Goal: Task Accomplishment & Management: Manage account settings

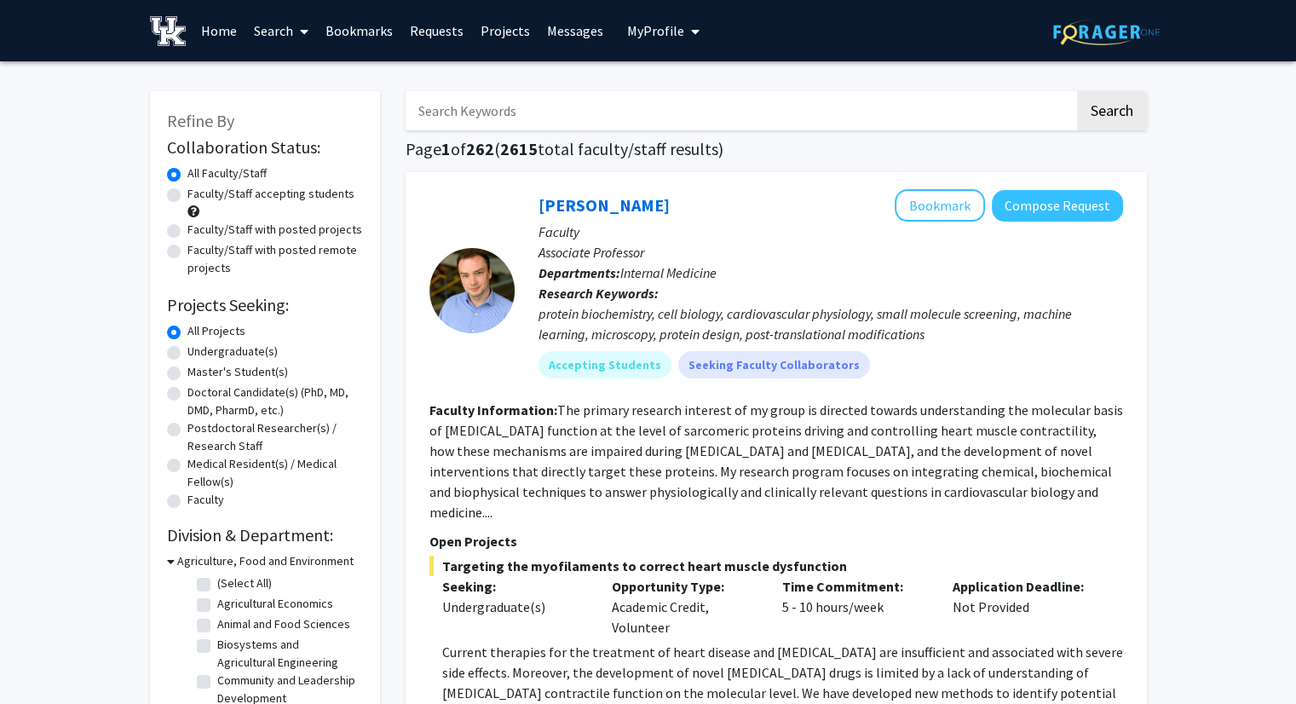
click at [666, 40] on button "My Profile" at bounding box center [663, 30] width 83 height 61
click at [685, 79] on span "[PERSON_NAME]" at bounding box center [733, 79] width 103 height 19
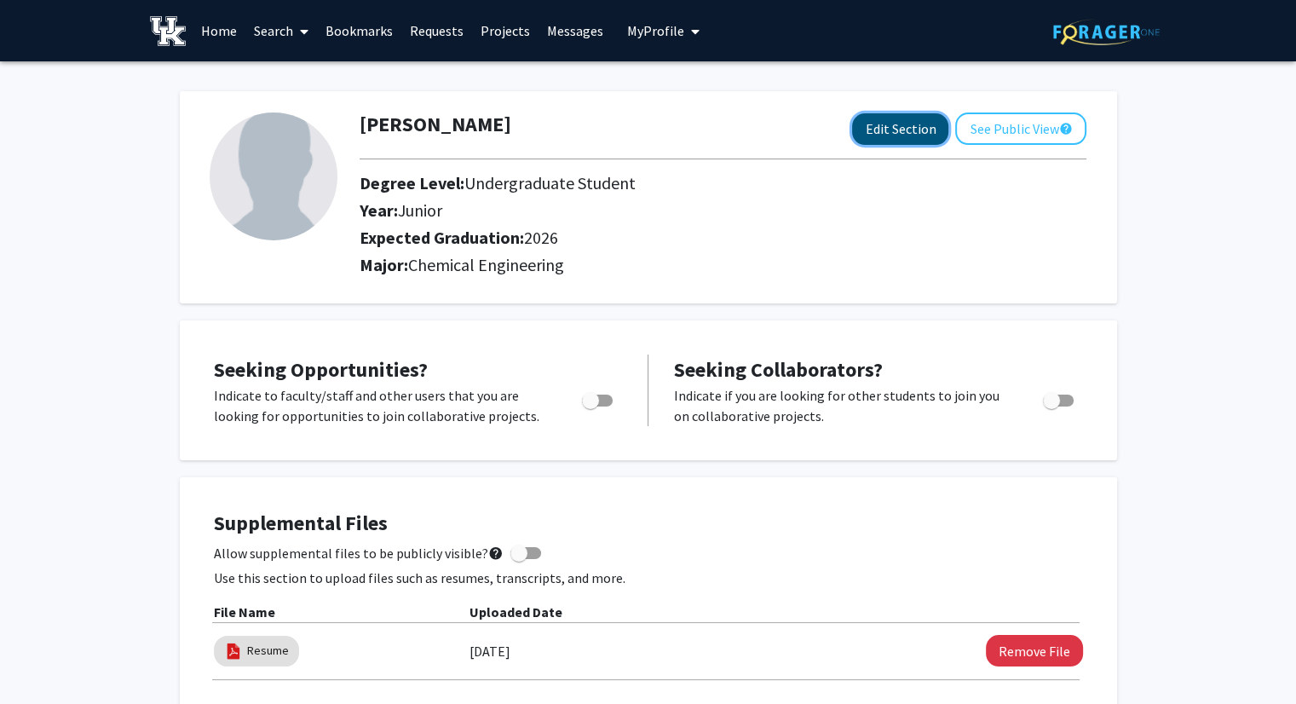
click at [896, 134] on button "Edit Section" at bounding box center [900, 129] width 96 height 32
select select "junior"
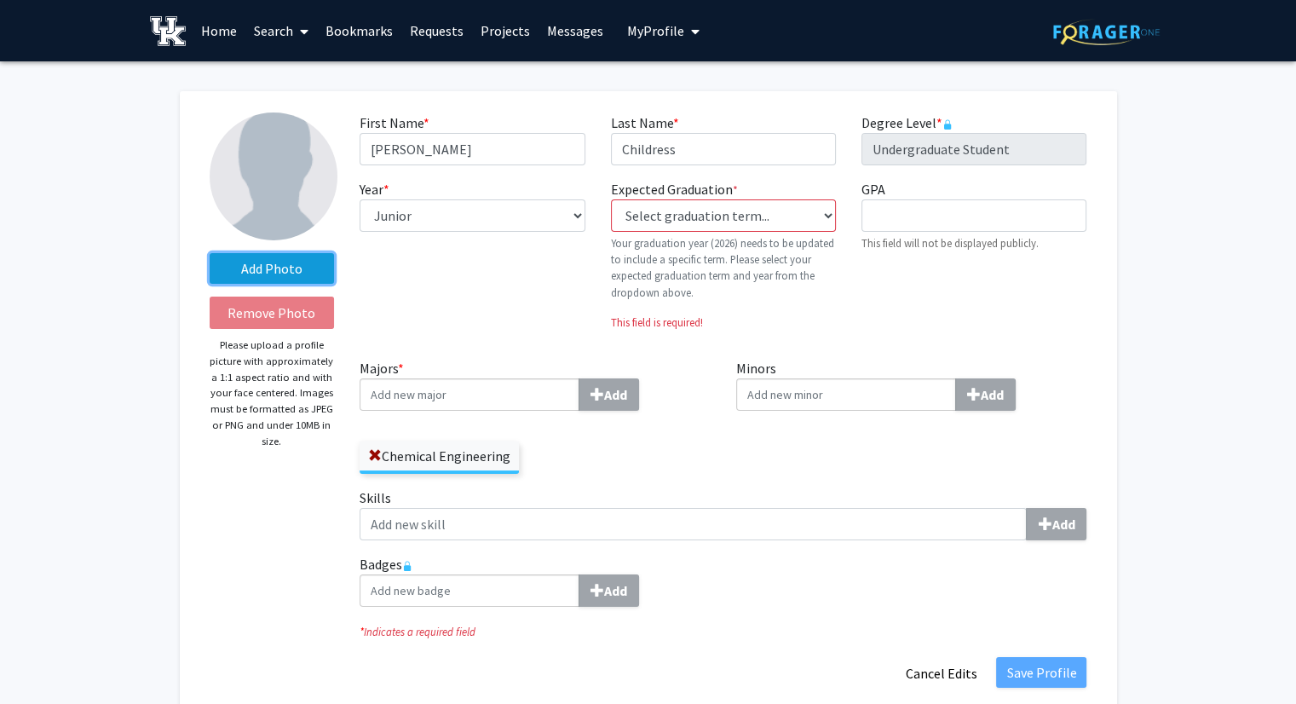
click at [274, 268] on label "Add Photo" at bounding box center [272, 268] width 125 height 31
click at [0, 0] on input "Add Photo" at bounding box center [0, 0] width 0 height 0
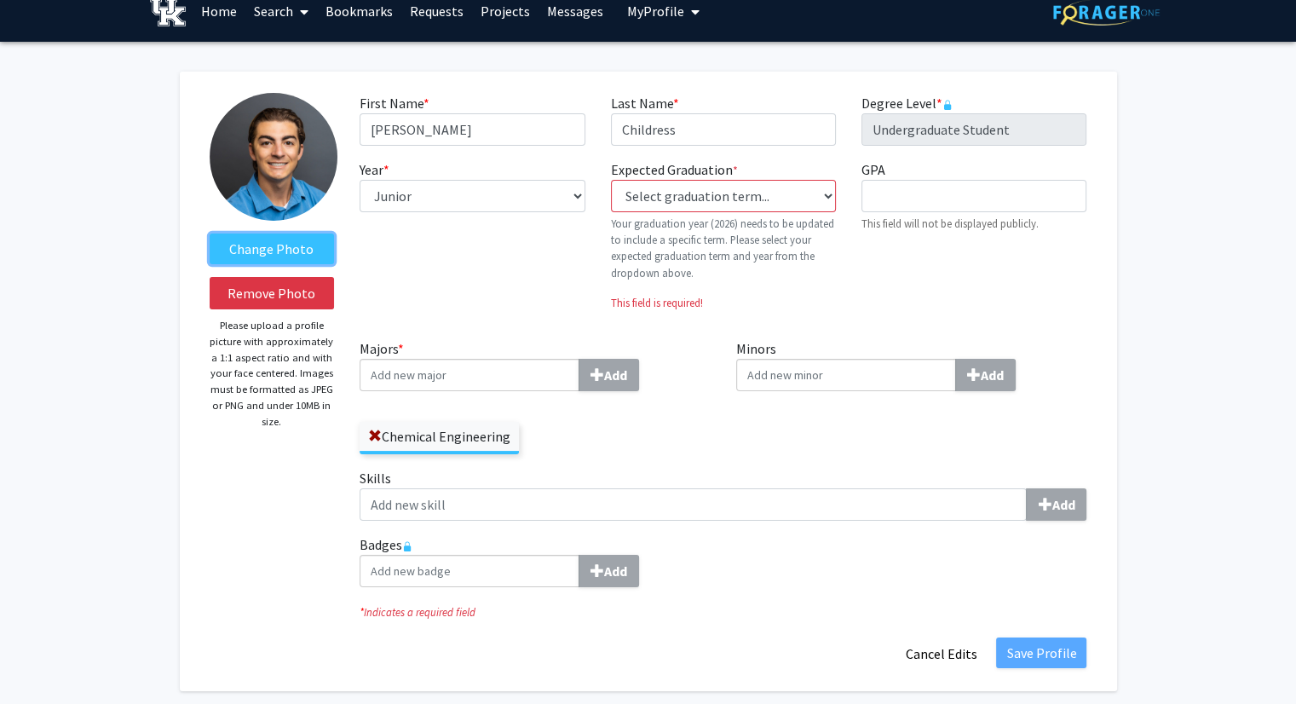
scroll to position [20, 0]
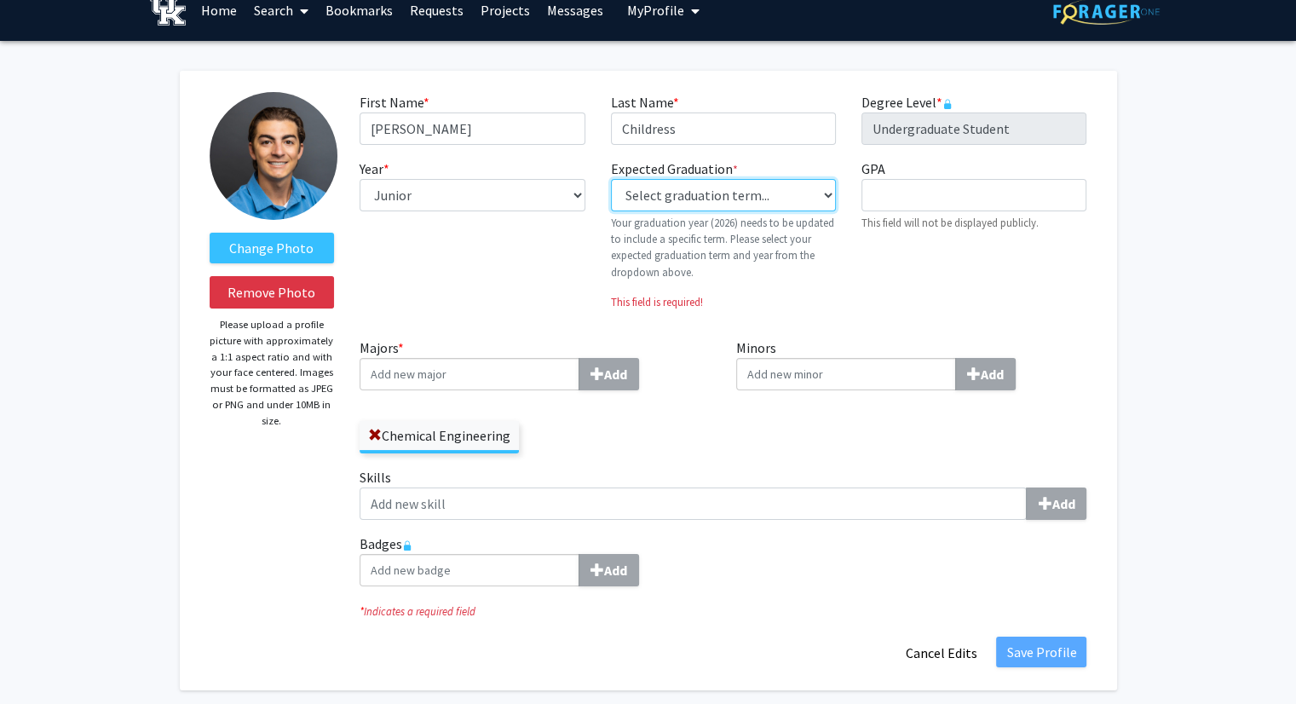
click at [823, 198] on select "Select graduation term... Previous: 2026 (Please select a specific term) Spring…" at bounding box center [723, 195] width 225 height 32
select select "34: spring_2026"
click at [611, 179] on select "Select graduation term... Previous: 2026 (Please select a specific term) Spring…" at bounding box center [723, 195] width 225 height 32
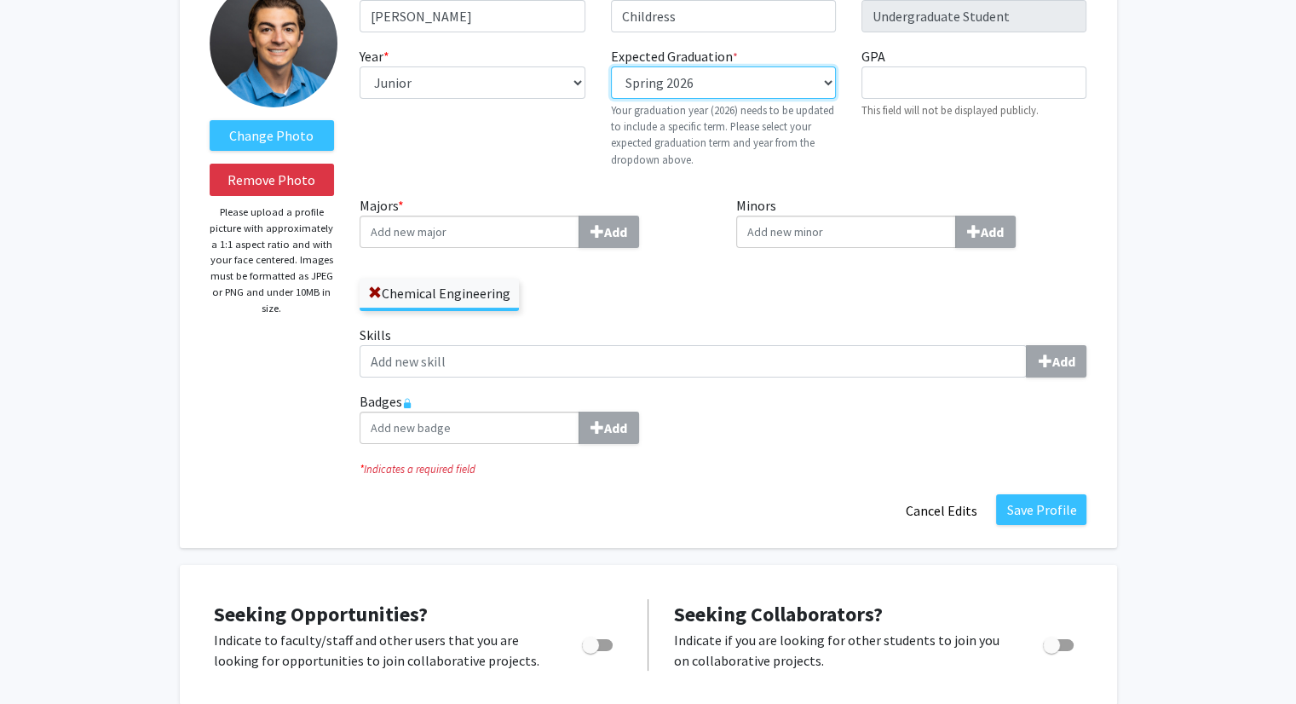
scroll to position [0, 0]
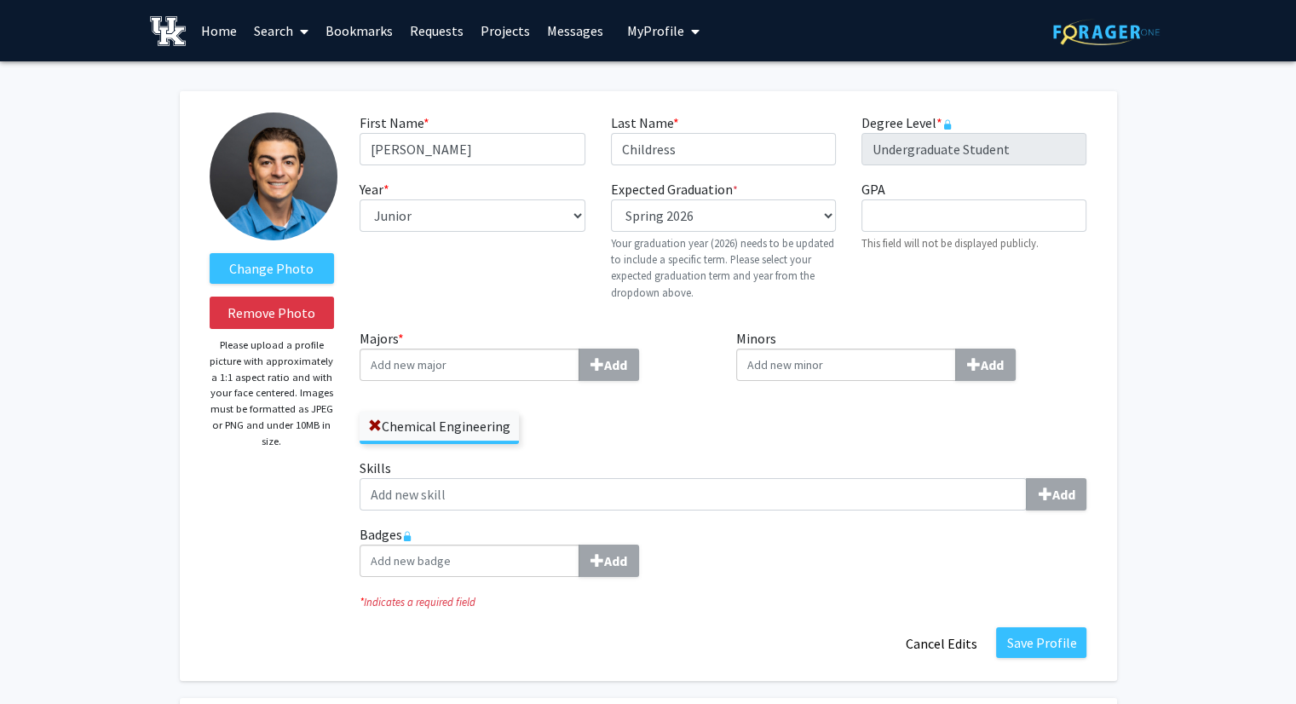
click at [483, 375] on input "Majors * Add" at bounding box center [470, 365] width 220 height 32
click at [467, 397] on span "Engineering" at bounding box center [460, 396] width 72 height 17
click at [467, 381] on input "Chemical" at bounding box center [470, 365] width 220 height 32
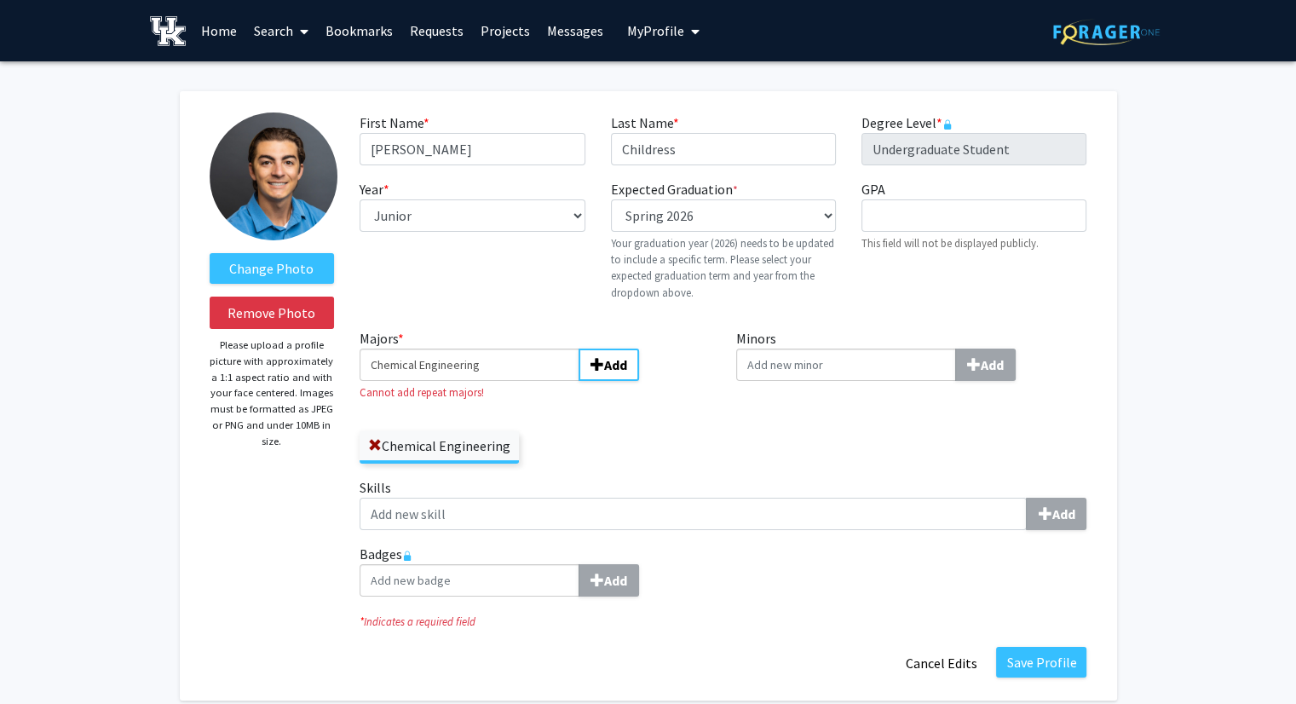
click at [576, 427] on div "Chemical Engineering" at bounding box center [535, 438] width 351 height 49
click at [372, 443] on span at bounding box center [375, 446] width 14 height 14
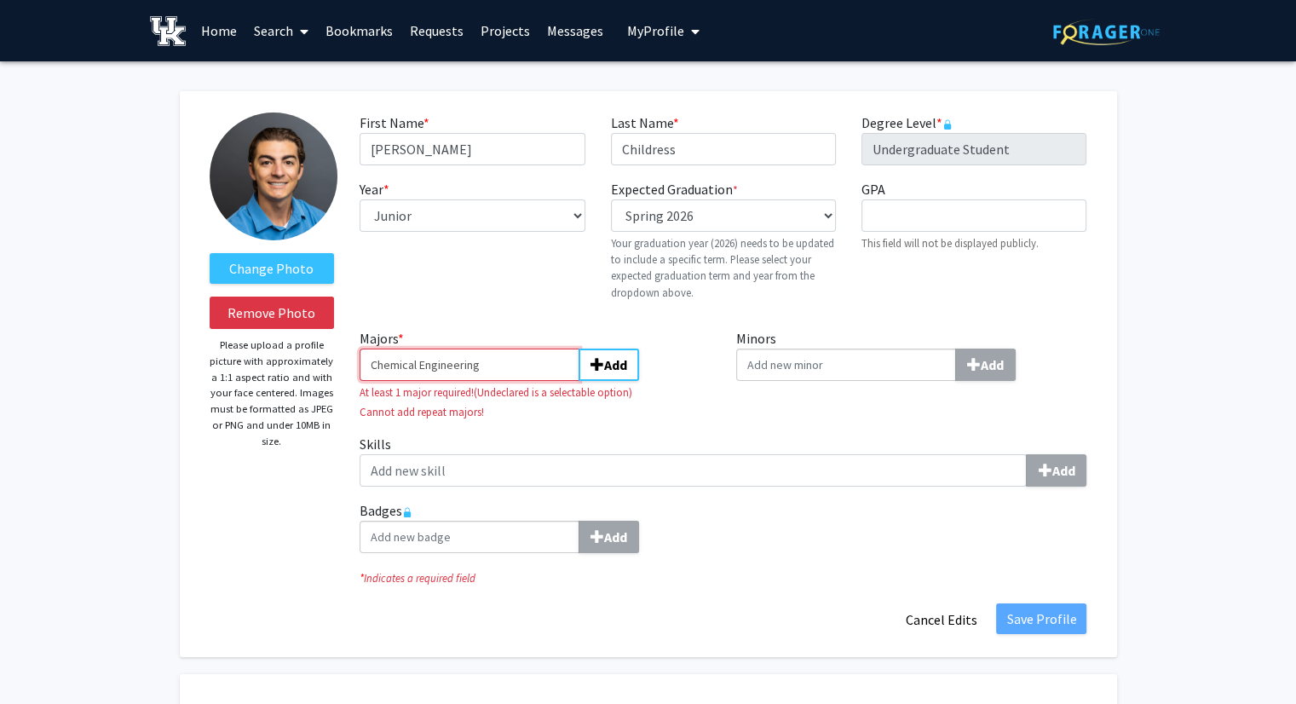
click at [474, 368] on input "Chemical Engineering" at bounding box center [470, 365] width 220 height 32
click at [494, 368] on input "Chemical Engineering" at bounding box center [470, 365] width 220 height 32
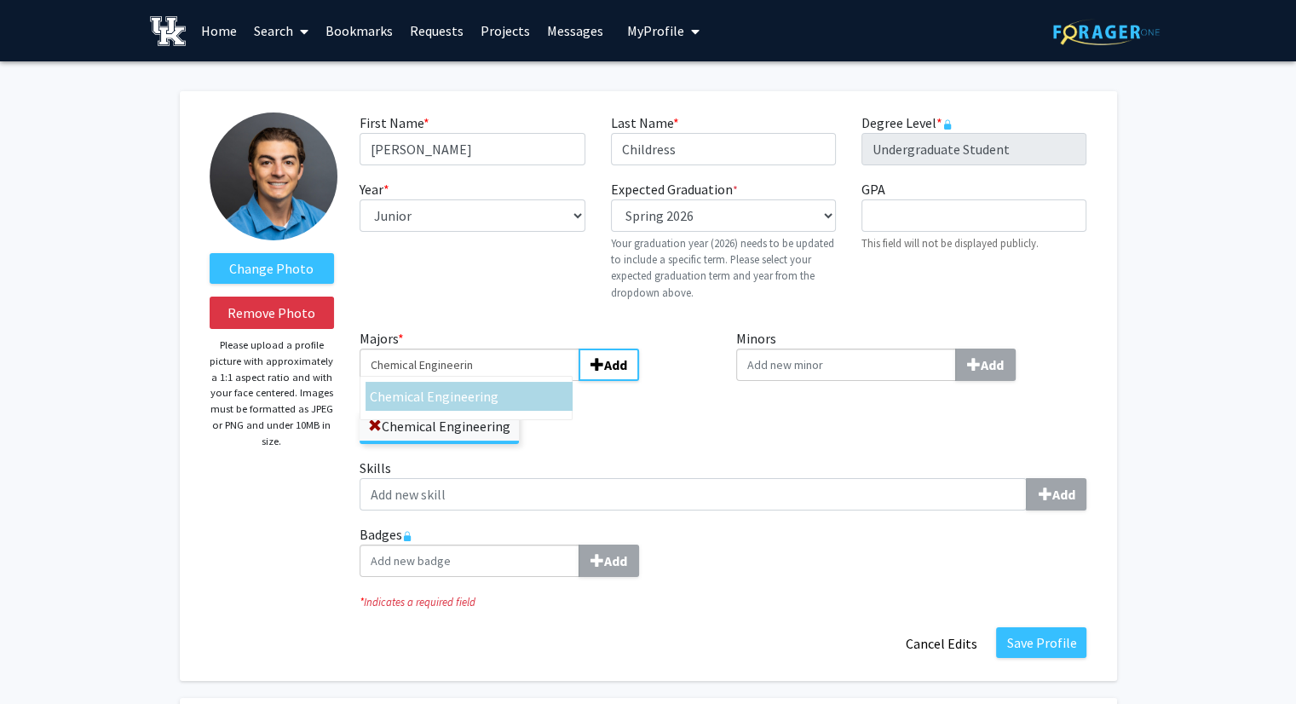
click at [491, 400] on span "g" at bounding box center [495, 396] width 8 height 17
click at [487, 381] on input "Chemical Engineerin" at bounding box center [470, 365] width 220 height 32
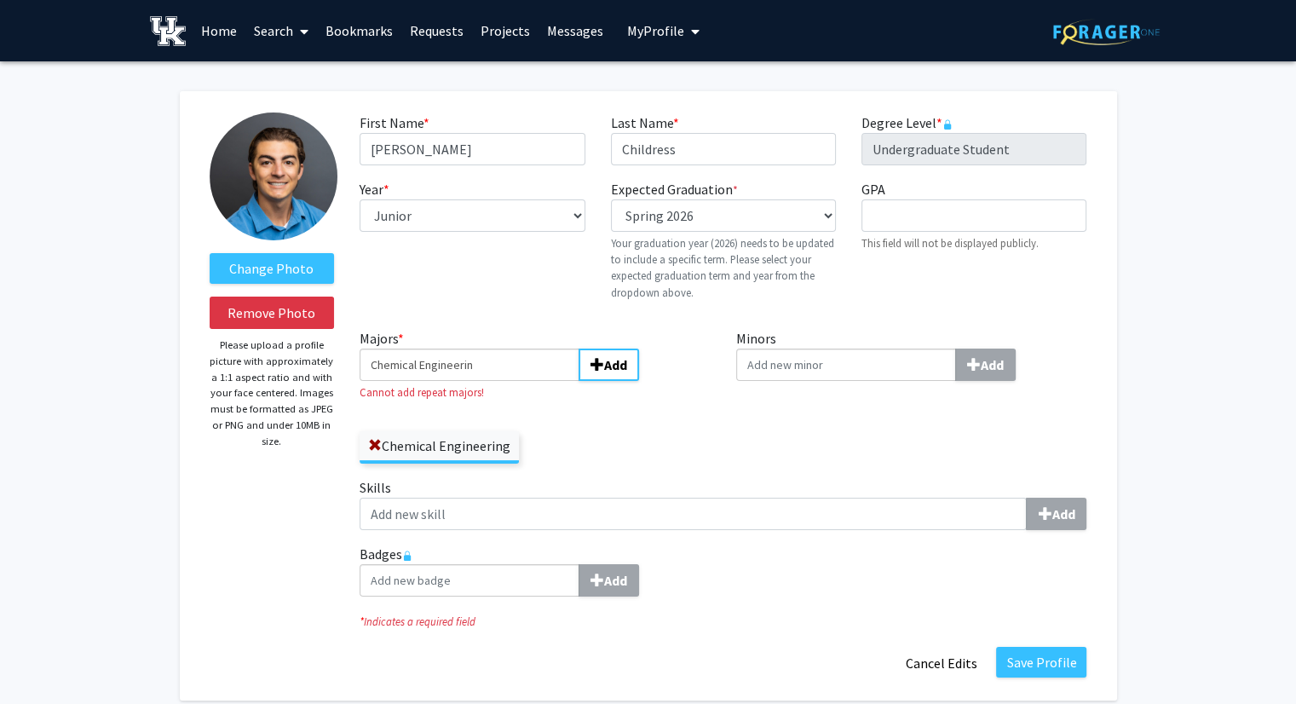
type input "Chemical Engineering"
click at [583, 431] on div "Chemical Engineering" at bounding box center [535, 438] width 351 height 49
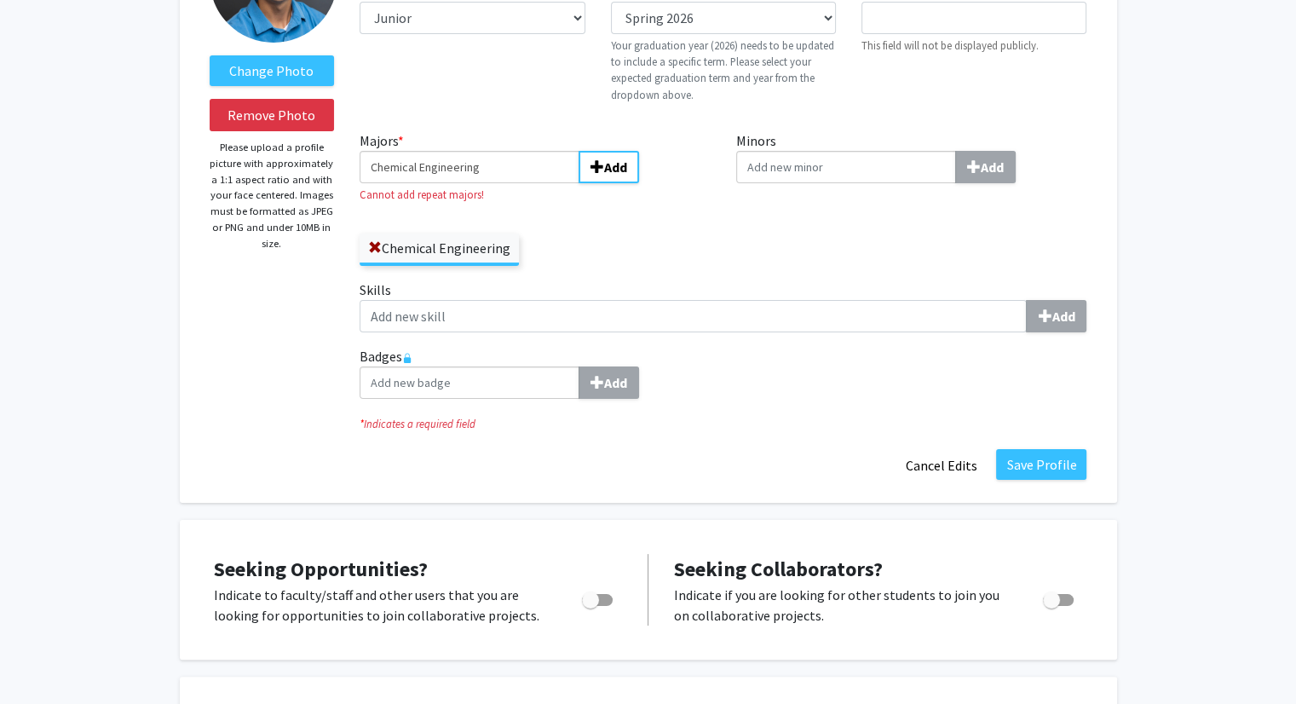
scroll to position [201, 0]
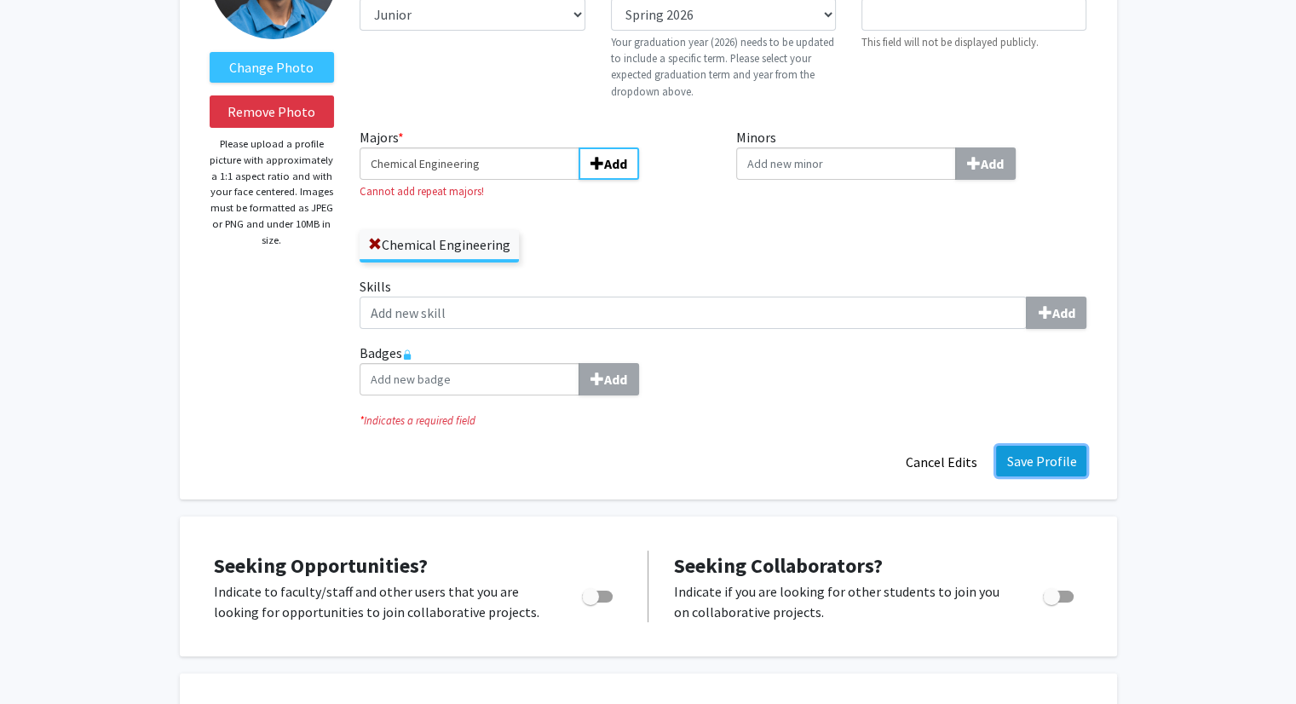
click at [1061, 468] on button "Save Profile" at bounding box center [1041, 461] width 90 height 31
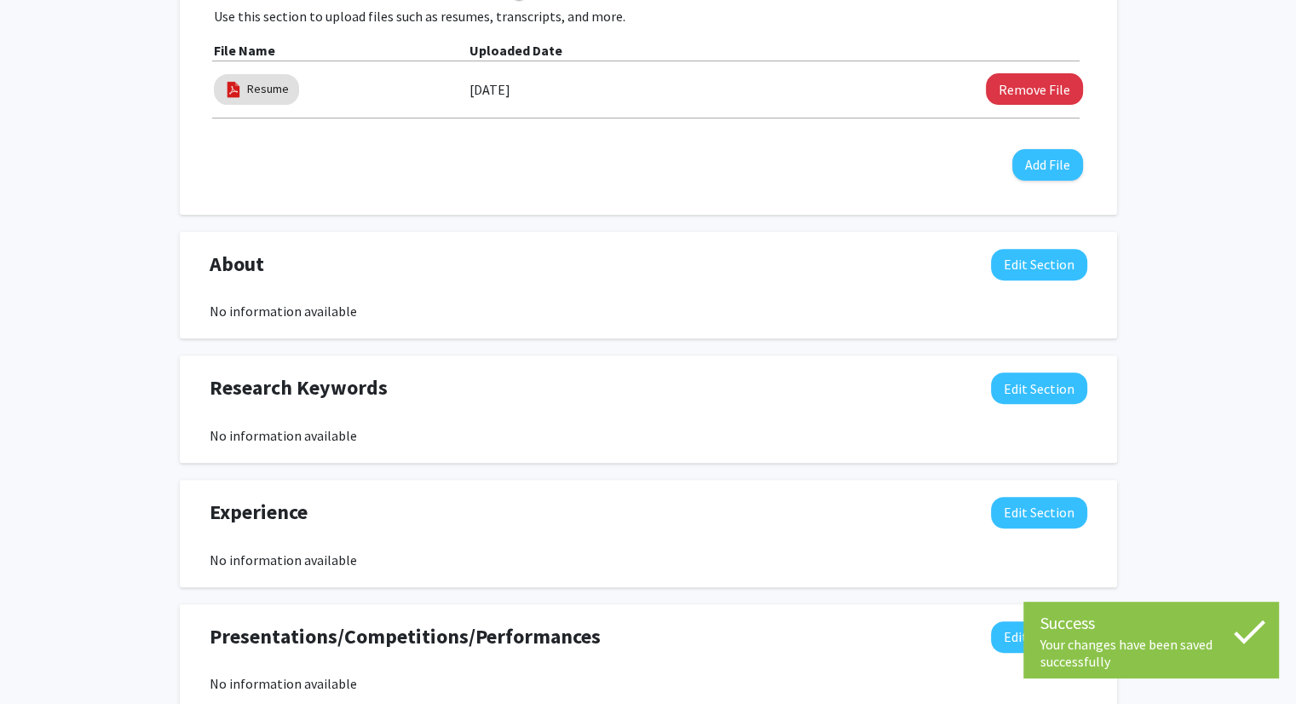
scroll to position [564, 0]
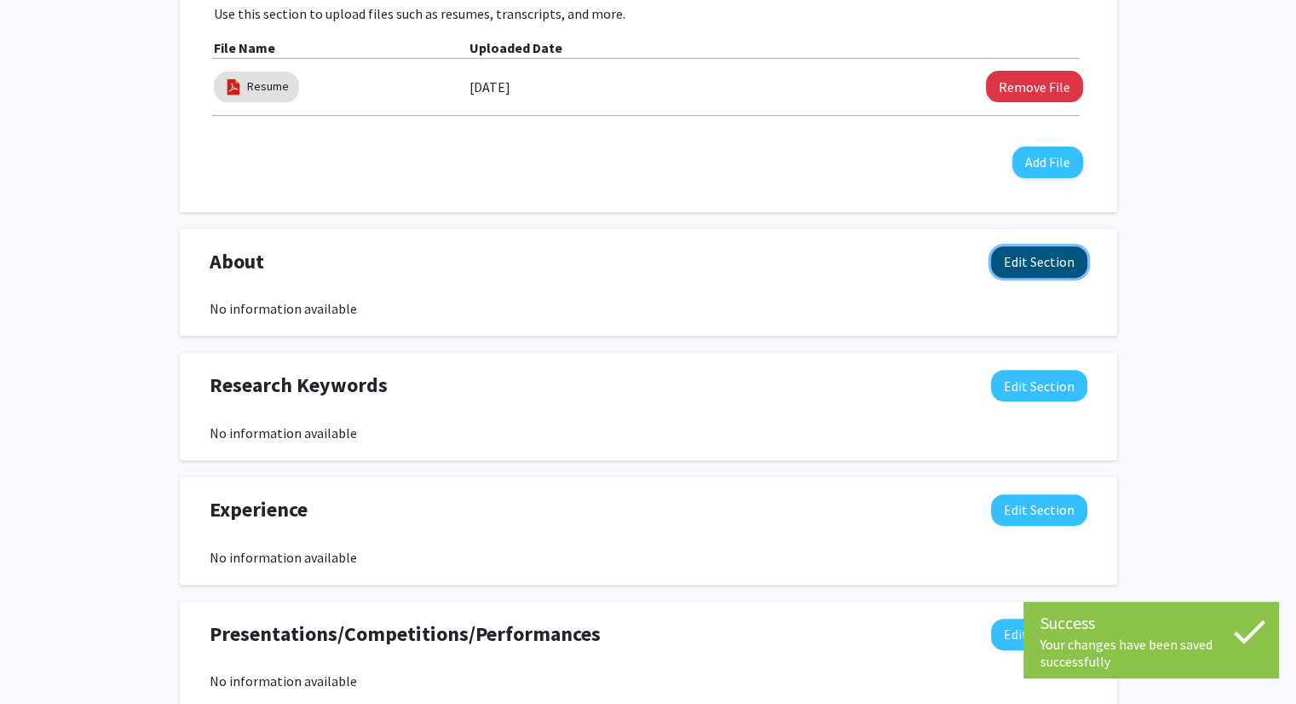
click at [1010, 262] on button "Edit Section" at bounding box center [1039, 262] width 96 height 32
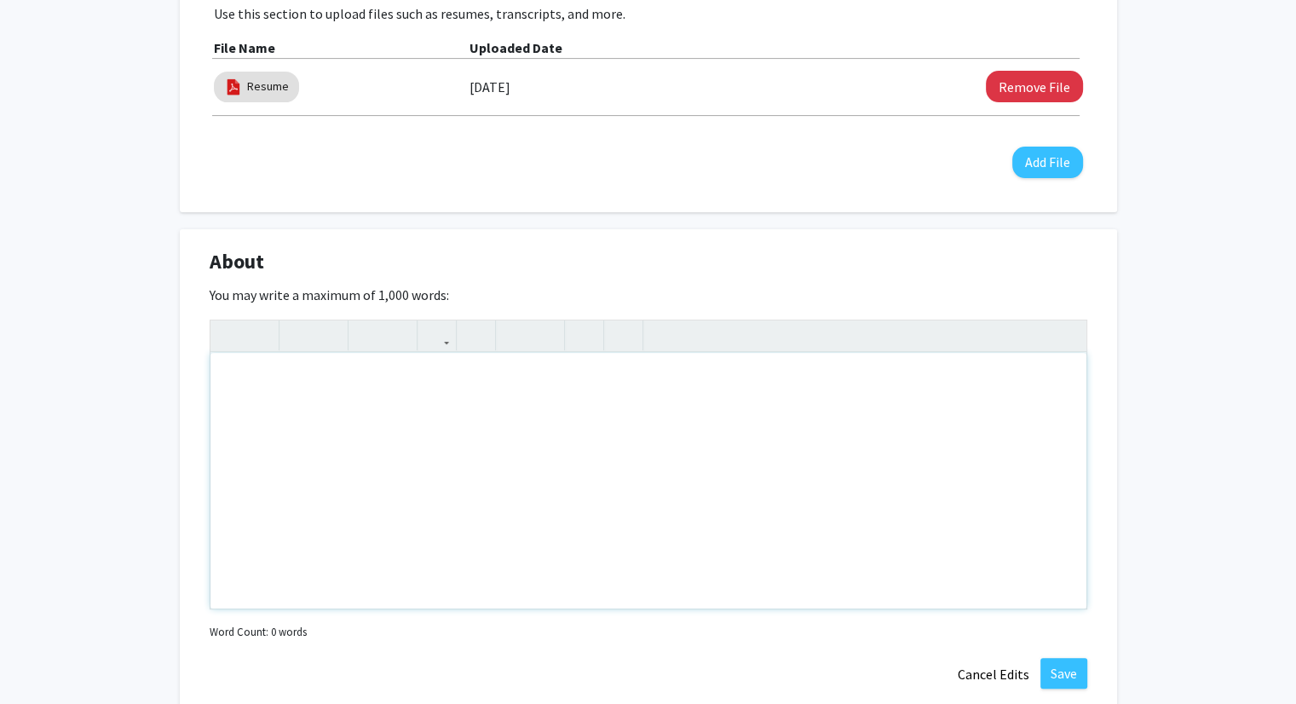
click at [607, 451] on div "Note to users with screen readers: Please deactivate our accessibility plugin f…" at bounding box center [648, 481] width 876 height 256
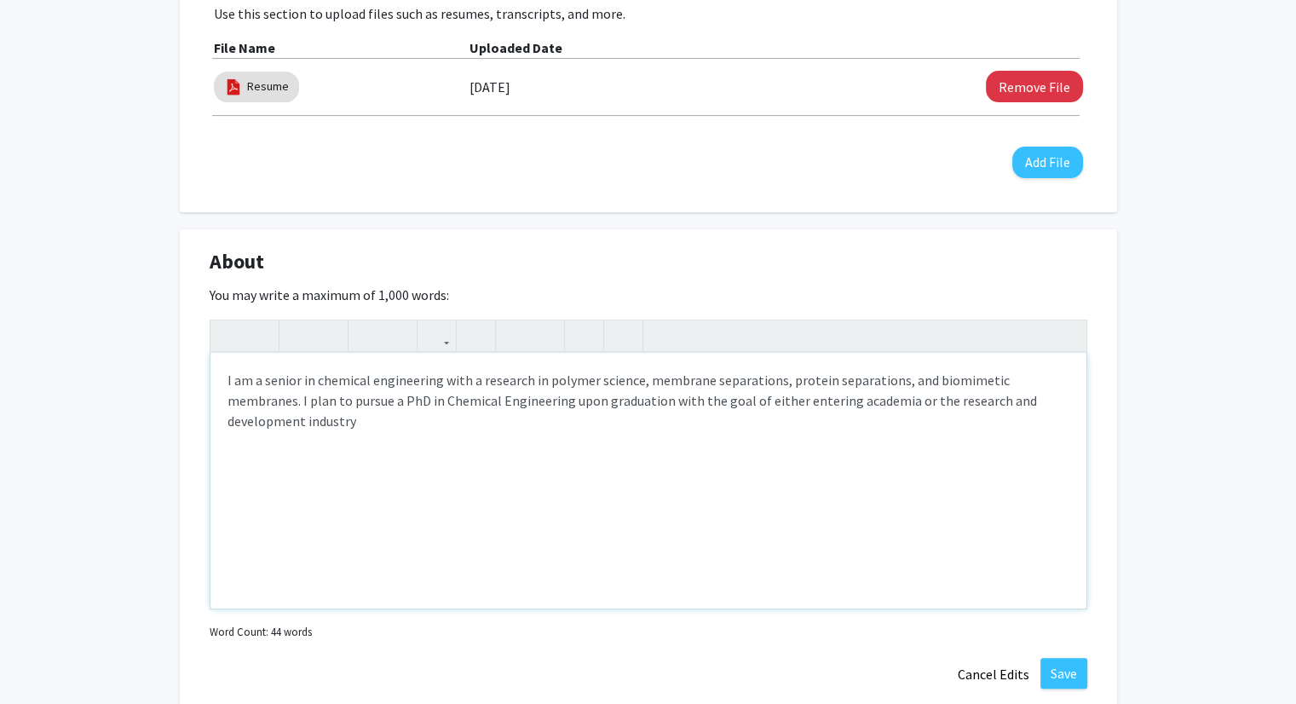
type textarea "I am a senior in chemical engineering with a research in polymer science, membr…"
click at [1048, 673] on button "Save" at bounding box center [1064, 673] width 47 height 31
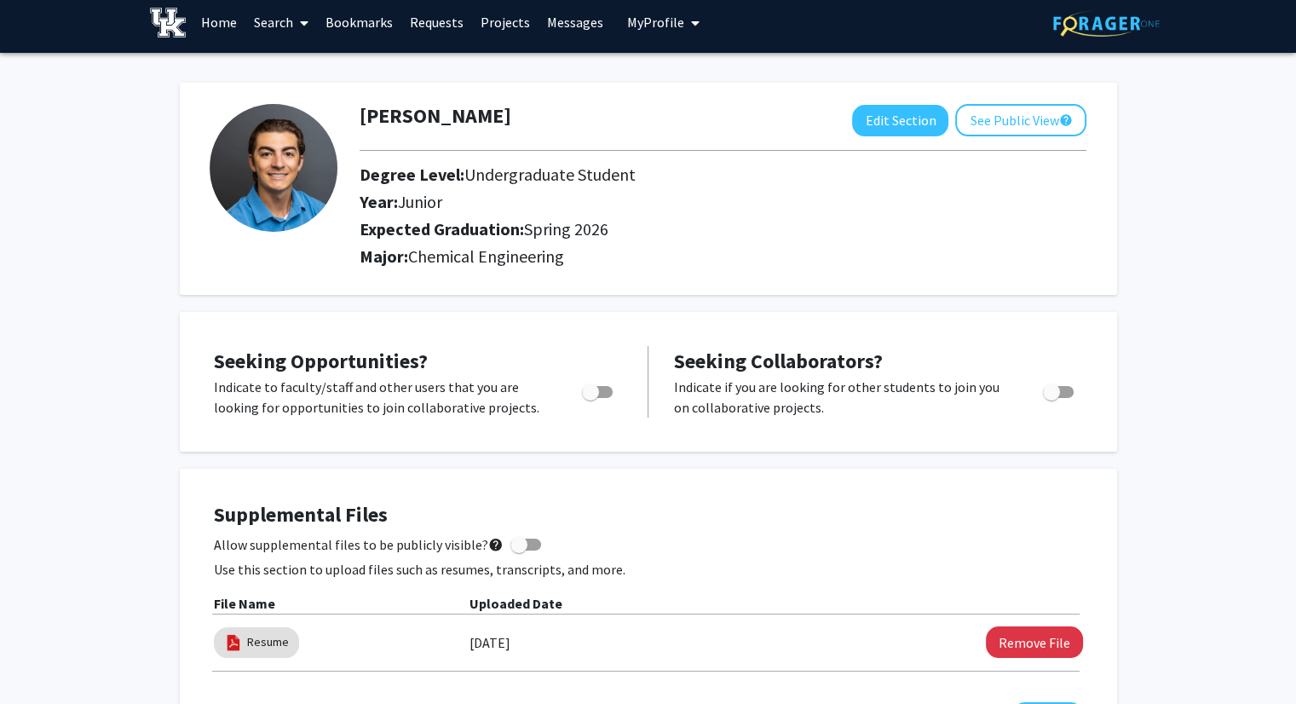
scroll to position [0, 0]
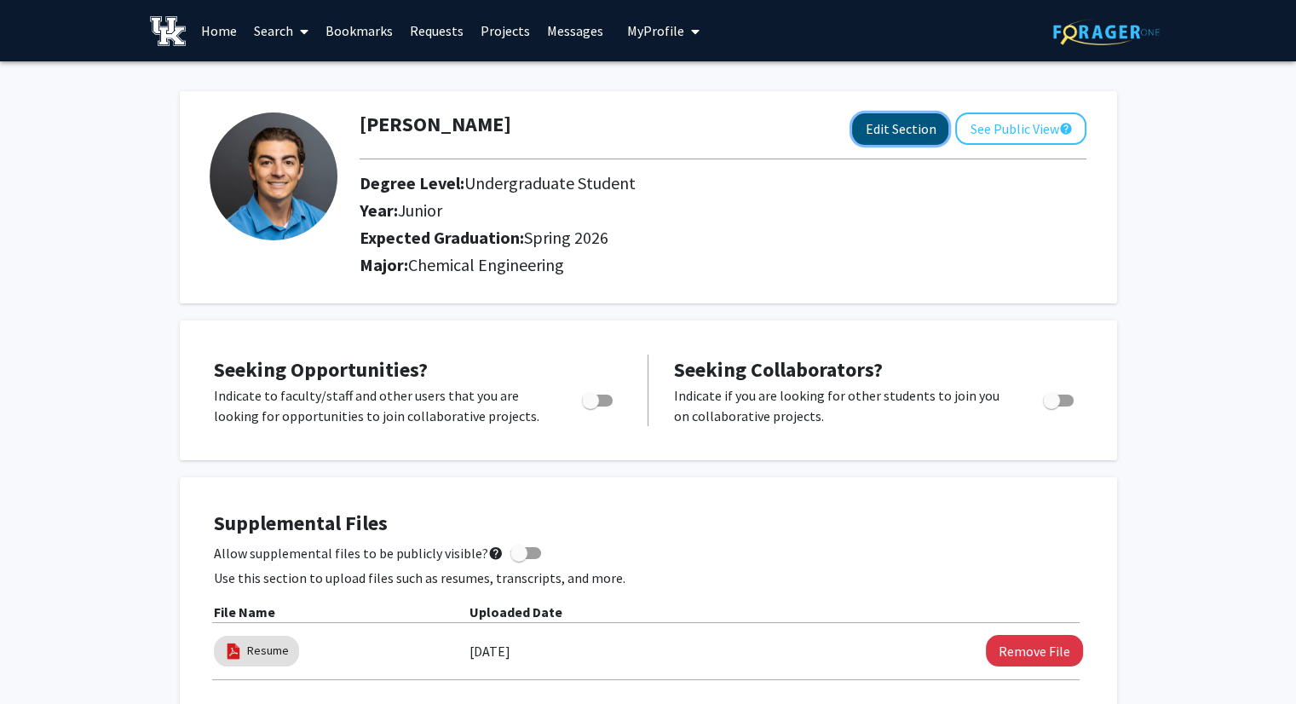
click at [887, 133] on button "Edit Section" at bounding box center [900, 129] width 96 height 32
select select "junior"
select select "33: spring_2026"
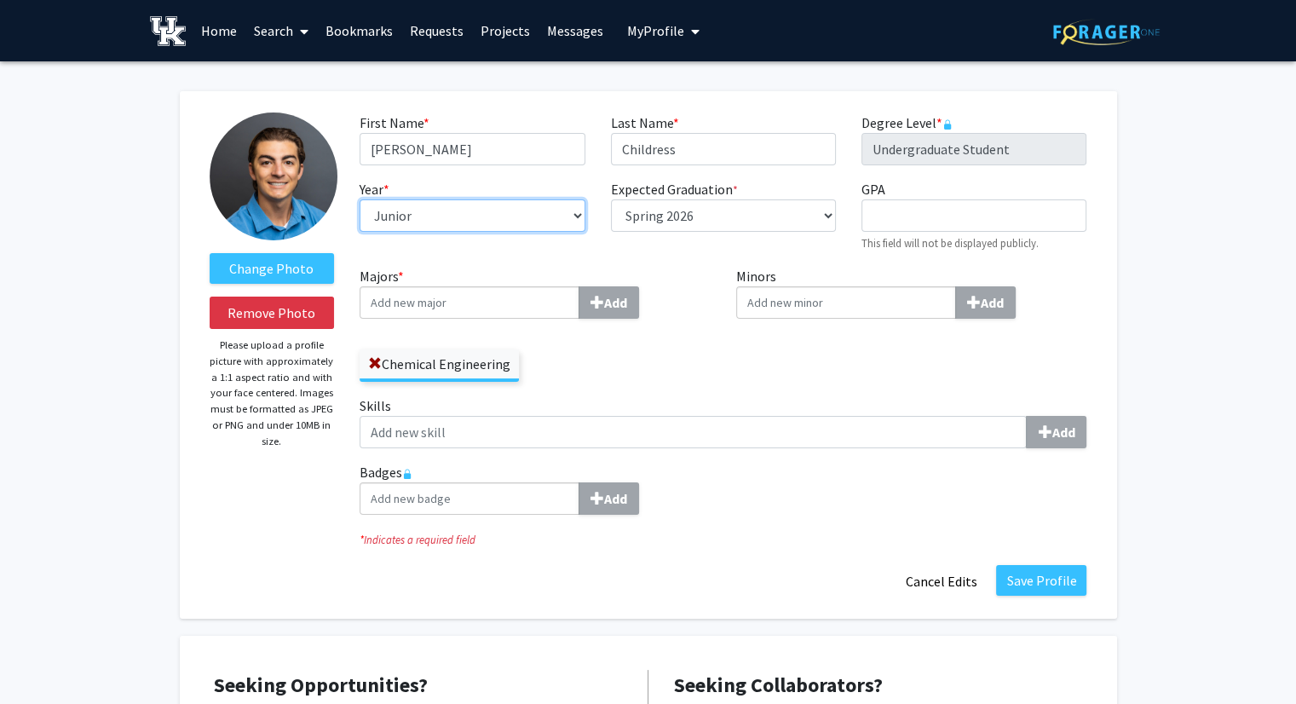
click at [575, 224] on select "--- First-year Sophomore Junior Senior Postbaccalaureate Certificate" at bounding box center [472, 215] width 225 height 32
select select "senior"
click at [360, 199] on select "--- First-year Sophomore Junior Senior Postbaccalaureate Certificate" at bounding box center [472, 215] width 225 height 32
click at [1038, 577] on button "Save Profile" at bounding box center [1041, 580] width 90 height 31
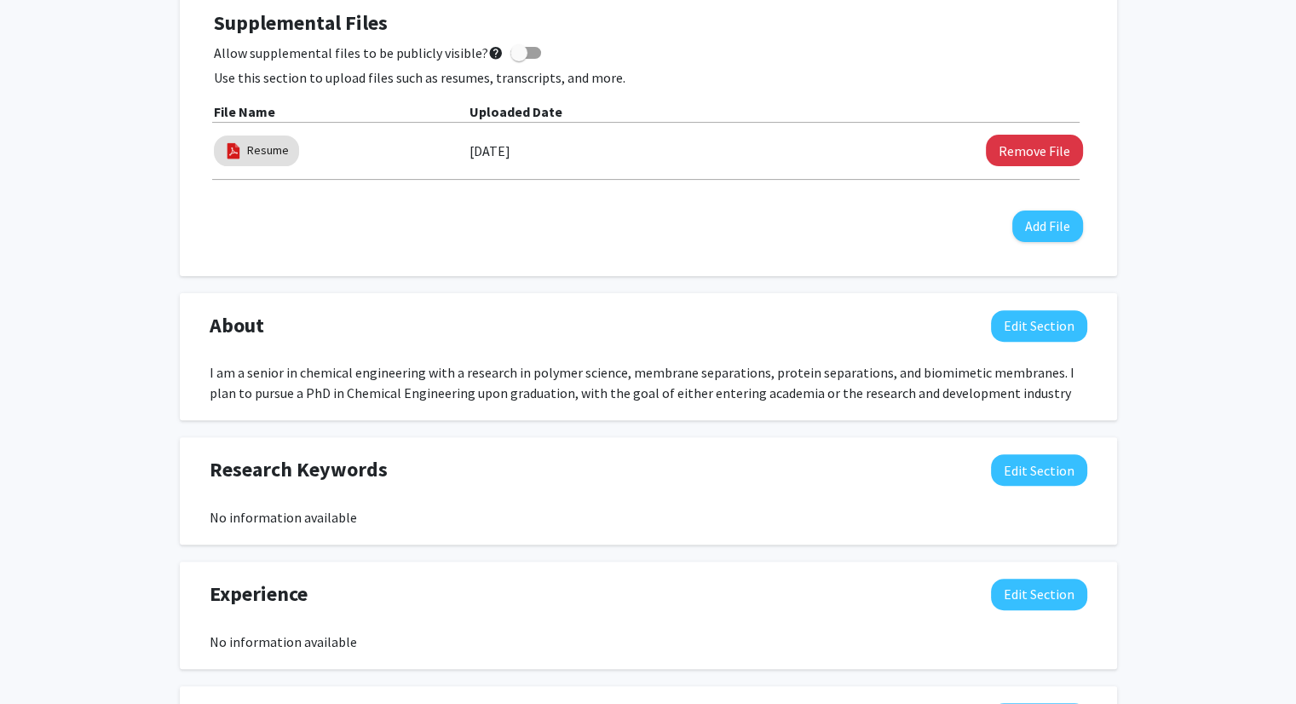
scroll to position [499, 0]
